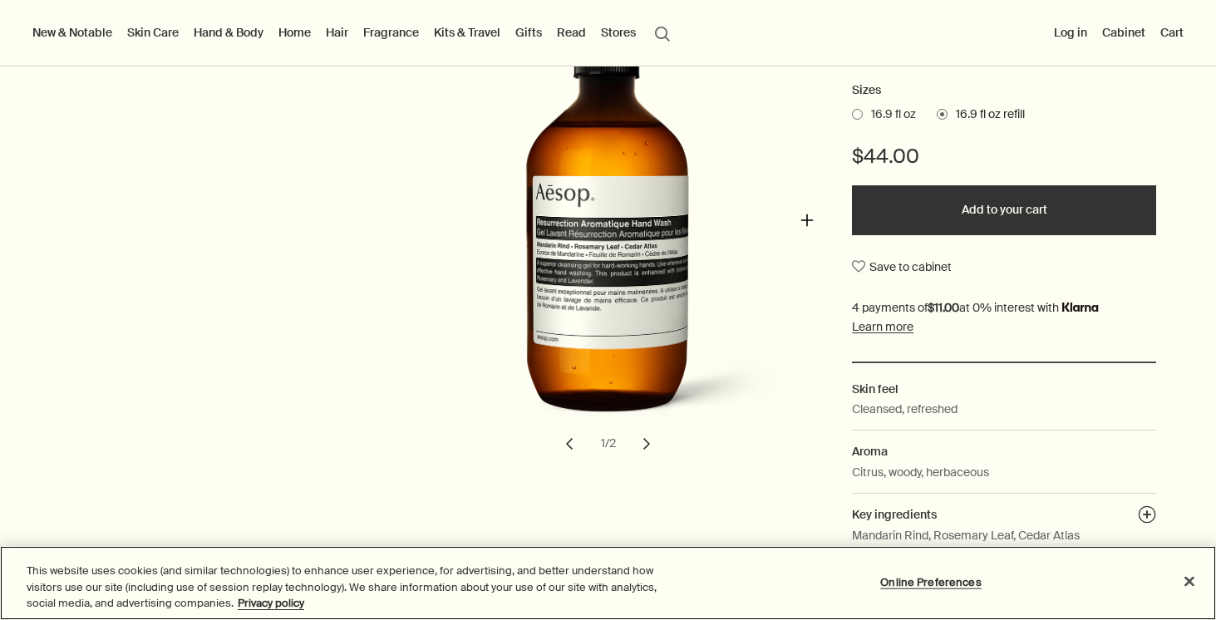
scroll to position [322, 0]
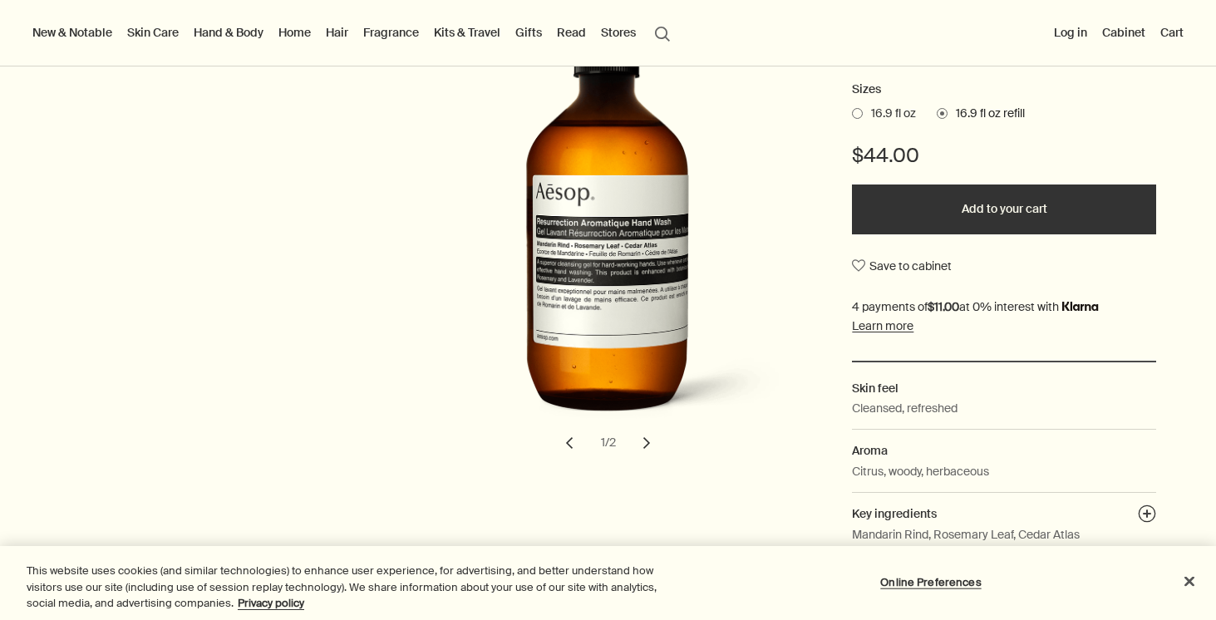
click at [649, 444] on button "chevron" at bounding box center [646, 443] width 37 height 37
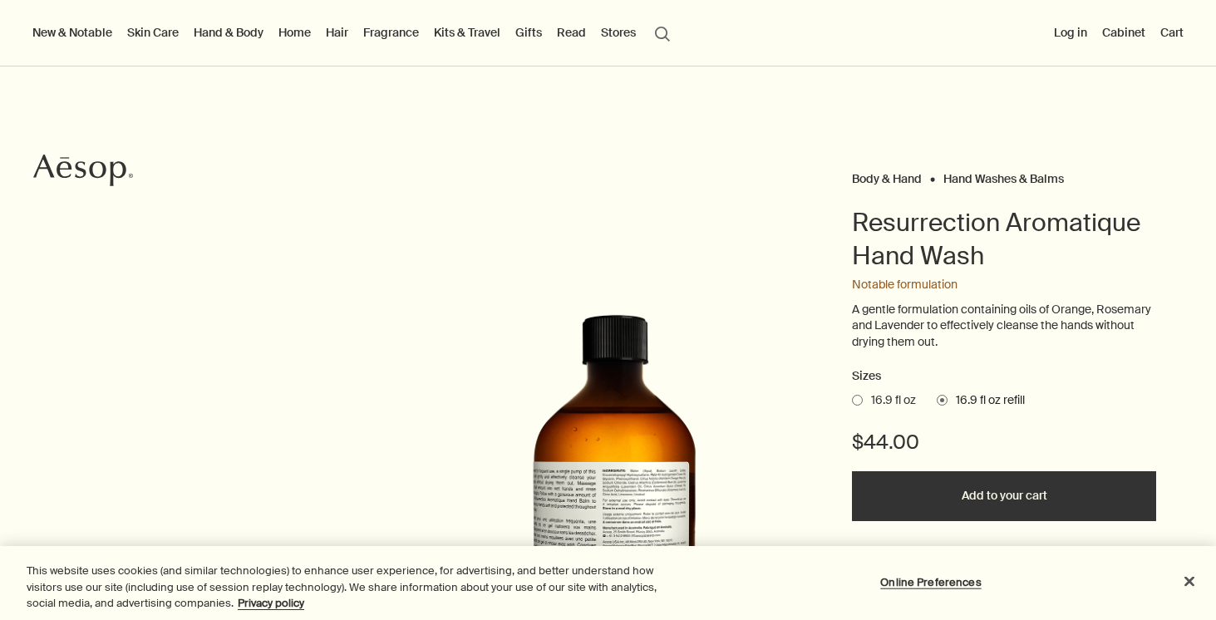
scroll to position [37, 0]
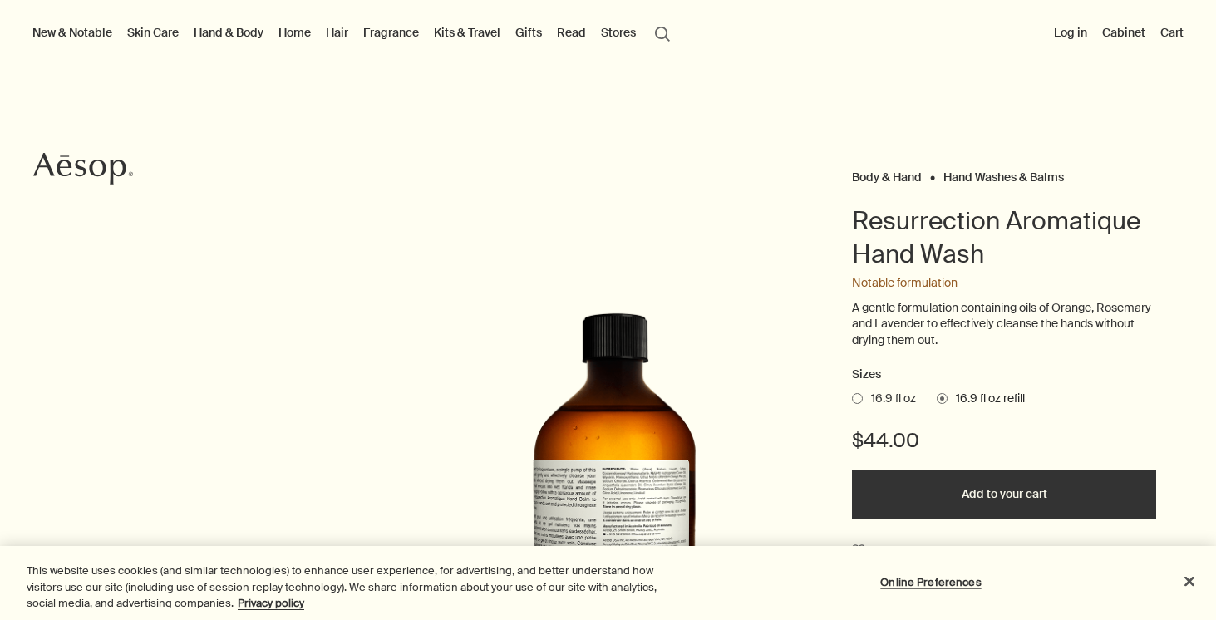
click at [224, 31] on link "Hand & Body" at bounding box center [228, 33] width 76 height 22
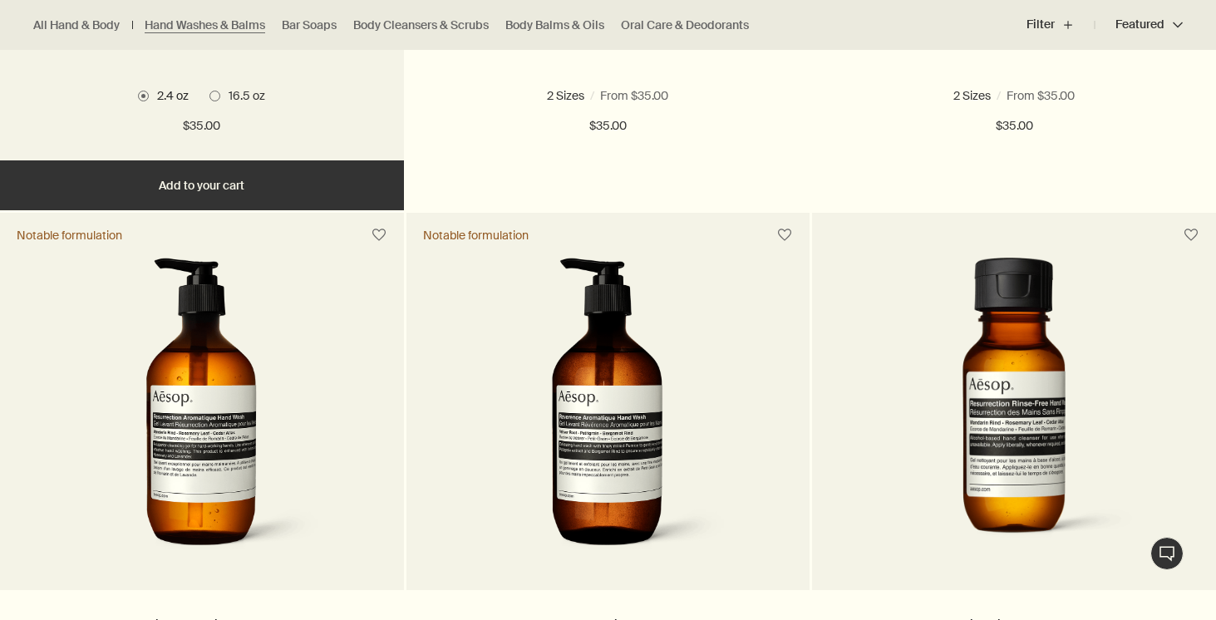
scroll to position [926, 0]
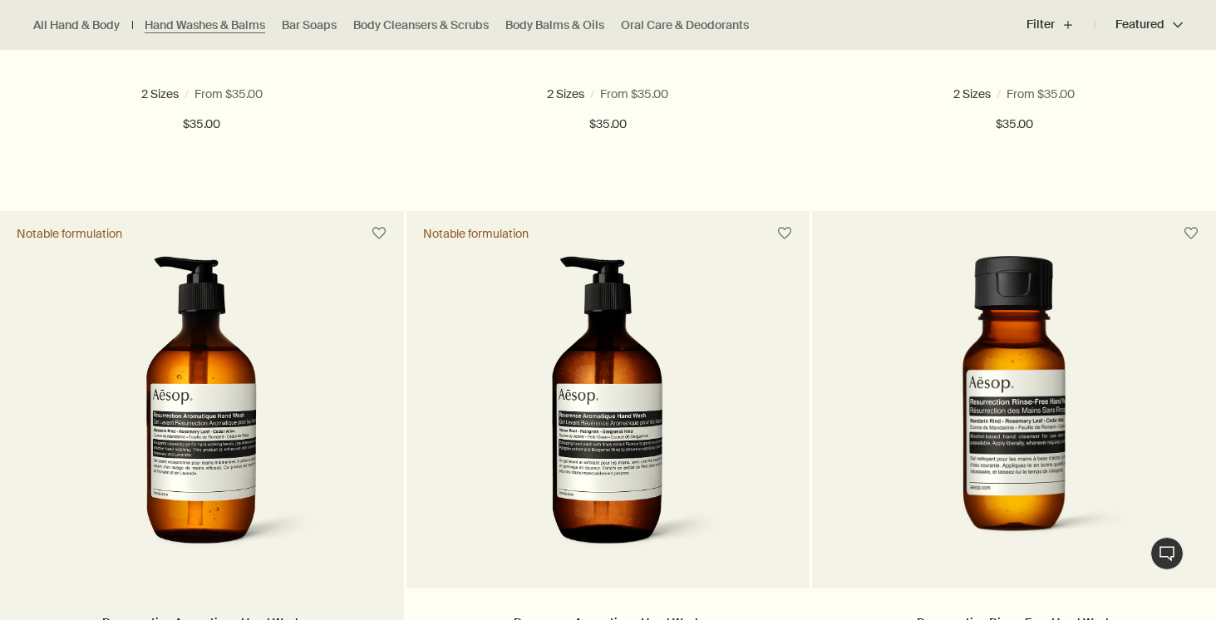
click at [204, 371] on img at bounding box center [202, 409] width 248 height 307
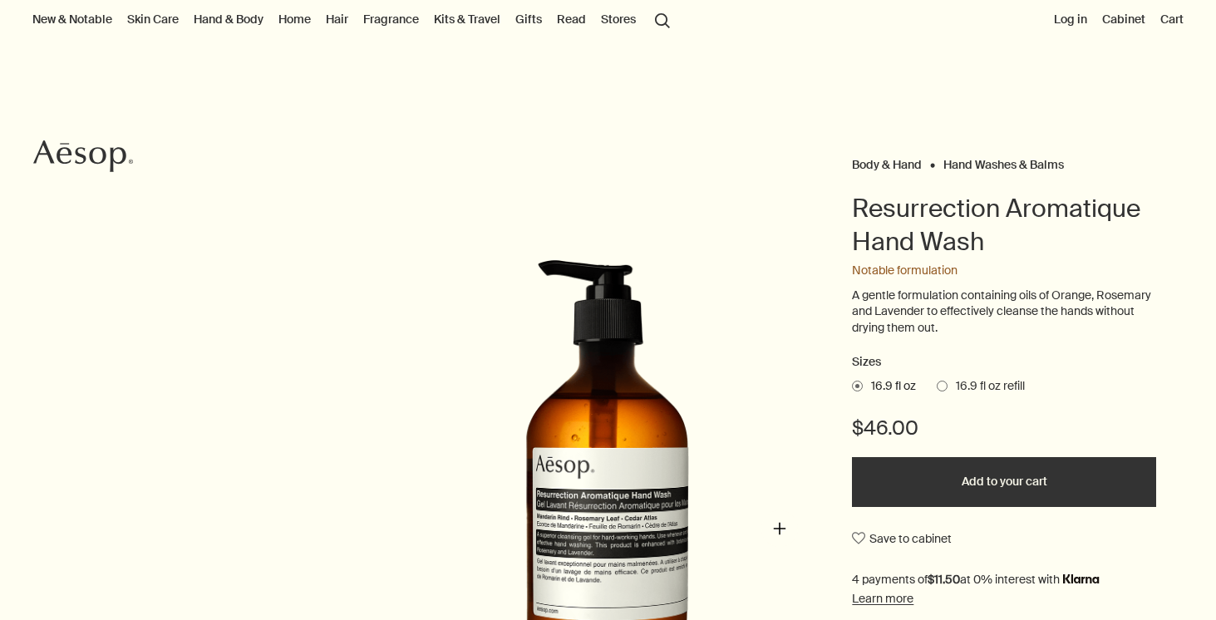
scroll to position [179, 0]
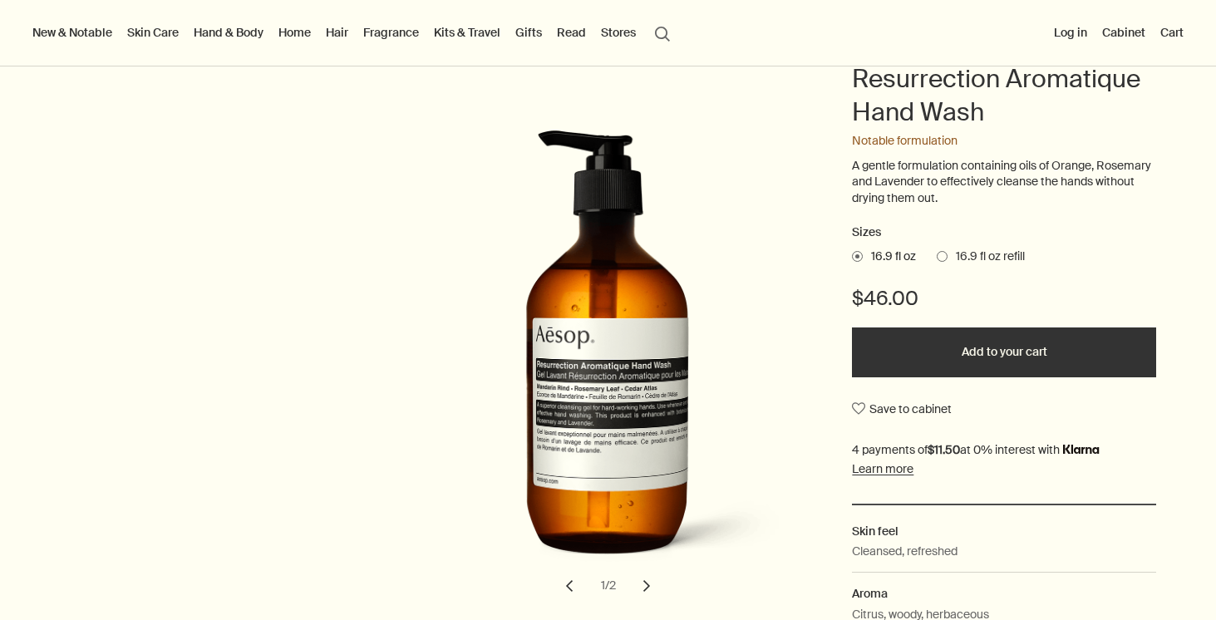
click at [941, 253] on span at bounding box center [941, 256] width 11 height 11
click at [936, 253] on input "16.9 fl oz refill" at bounding box center [936, 253] width 0 height 11
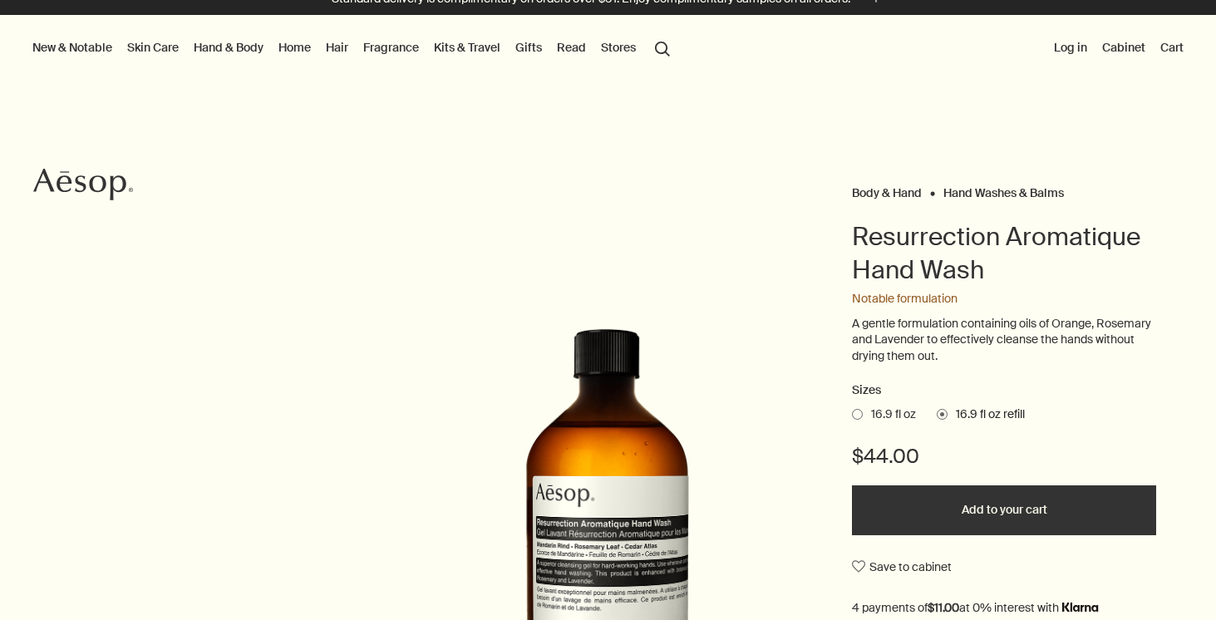
scroll to position [15, 0]
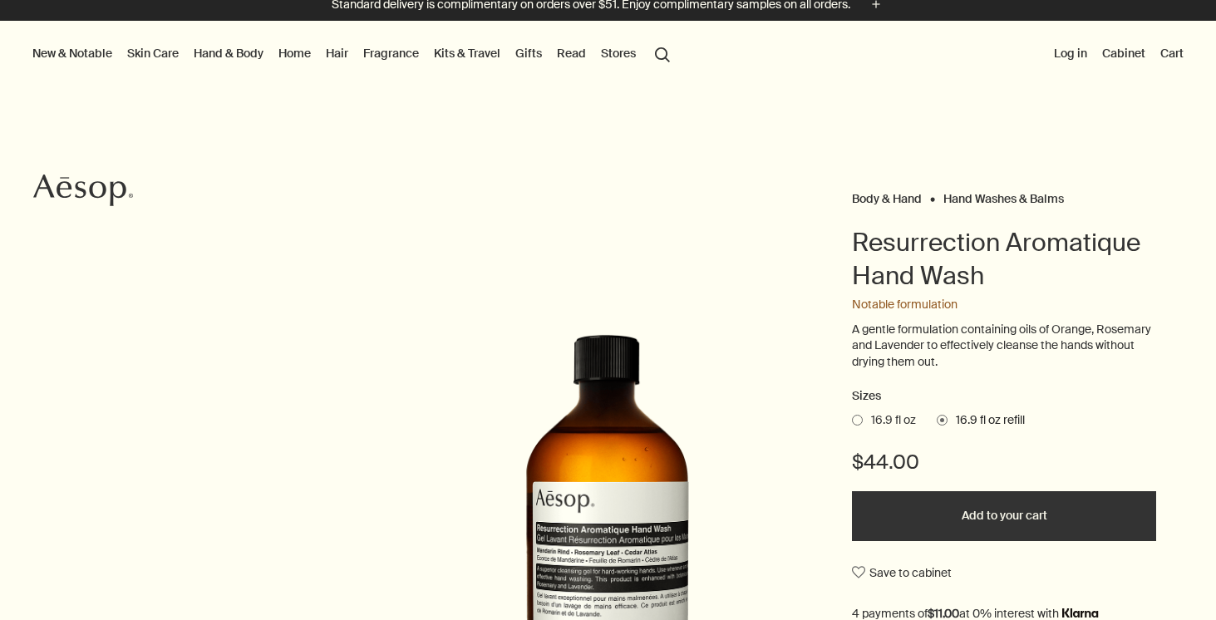
click at [871, 416] on span "16.9 fl oz" at bounding box center [888, 420] width 53 height 17
click at [852, 416] on input "16.9 fl oz" at bounding box center [852, 417] width 0 height 11
click at [968, 418] on span "16.9 fl oz refill" at bounding box center [985, 420] width 77 height 17
click at [936, 418] on input "16.9 fl oz refill" at bounding box center [936, 417] width 0 height 11
